Goal: Browse casually

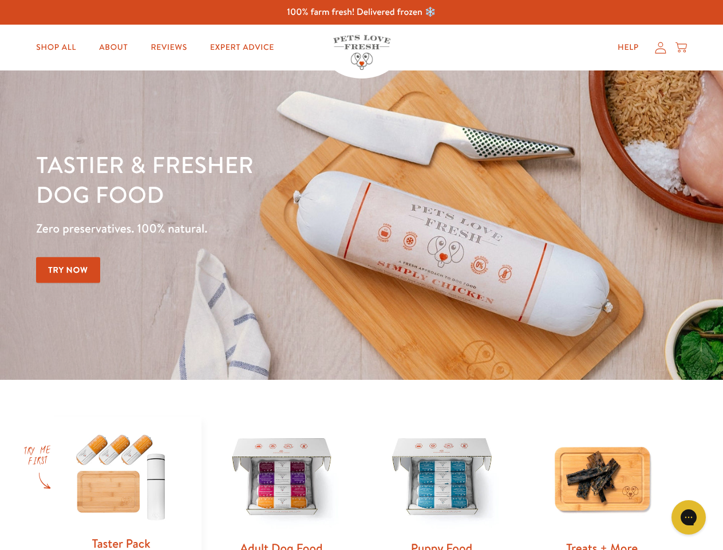
click at [361, 275] on div "Tastier & fresher dog food Zero preservatives. 100% natural. Try Now" at bounding box center [253, 224] width 434 height 151
click at [689, 517] on icon "Gorgias live chat" at bounding box center [688, 516] width 11 height 11
